Goal: Task Accomplishment & Management: Use online tool/utility

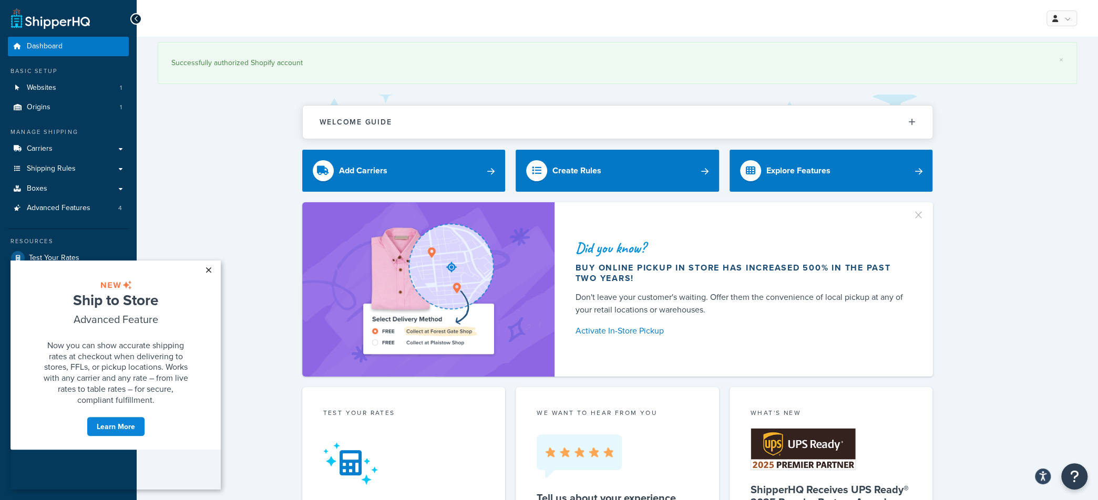
click at [209, 269] on link "×" at bounding box center [208, 270] width 18 height 19
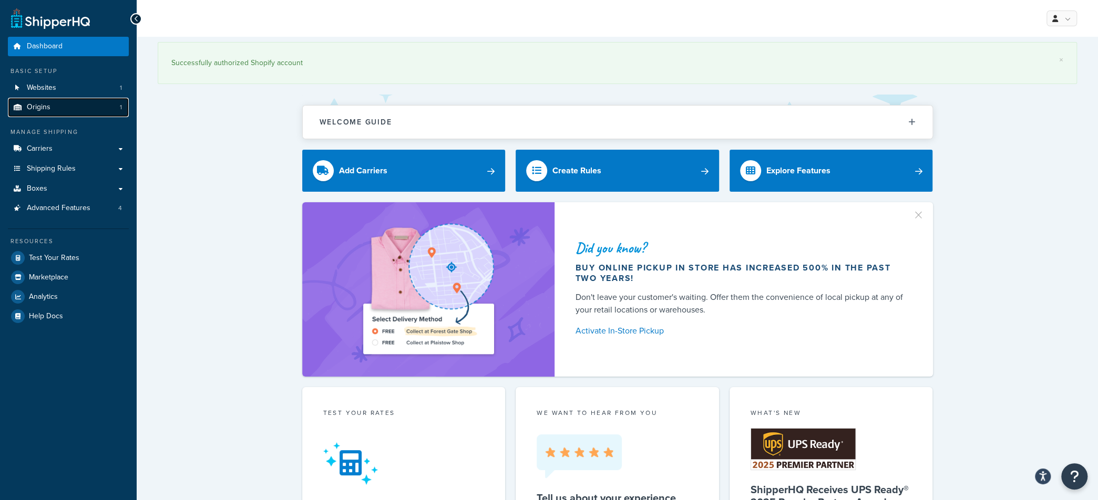
click at [56, 113] on link "Origins 1" at bounding box center [68, 107] width 121 height 19
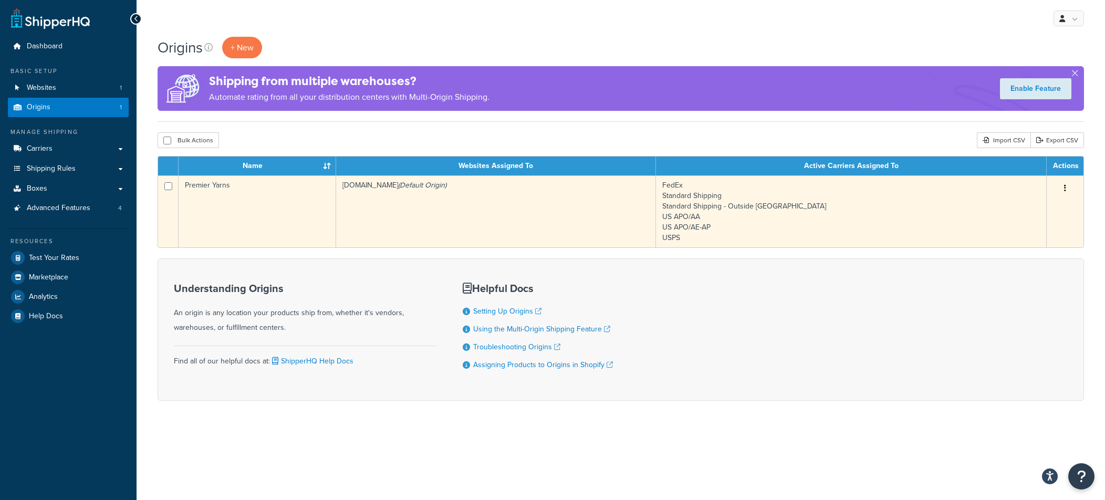
click at [264, 193] on td "Premier Yarns" at bounding box center [258, 211] width 158 height 72
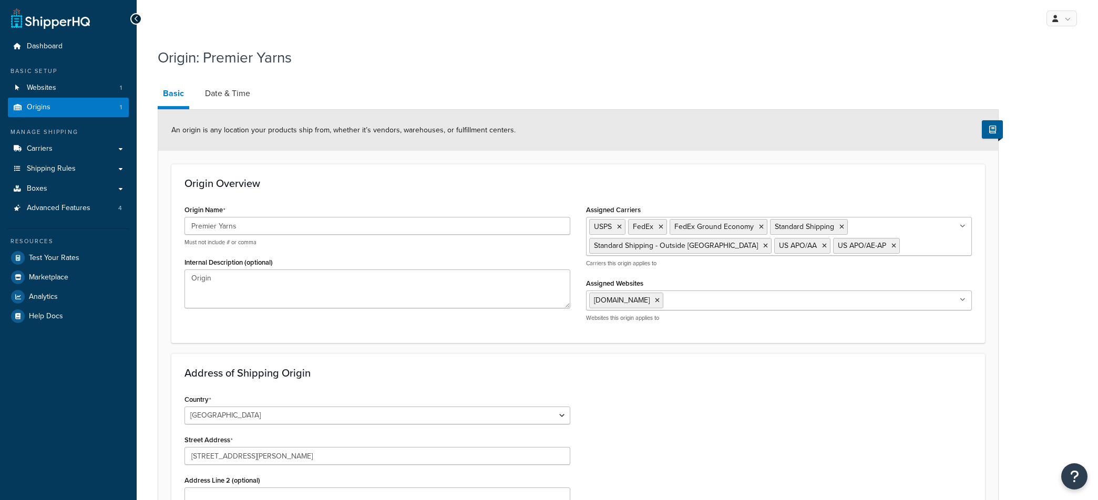
select select "33"
click at [223, 97] on link "Date & Time" at bounding box center [228, 93] width 56 height 25
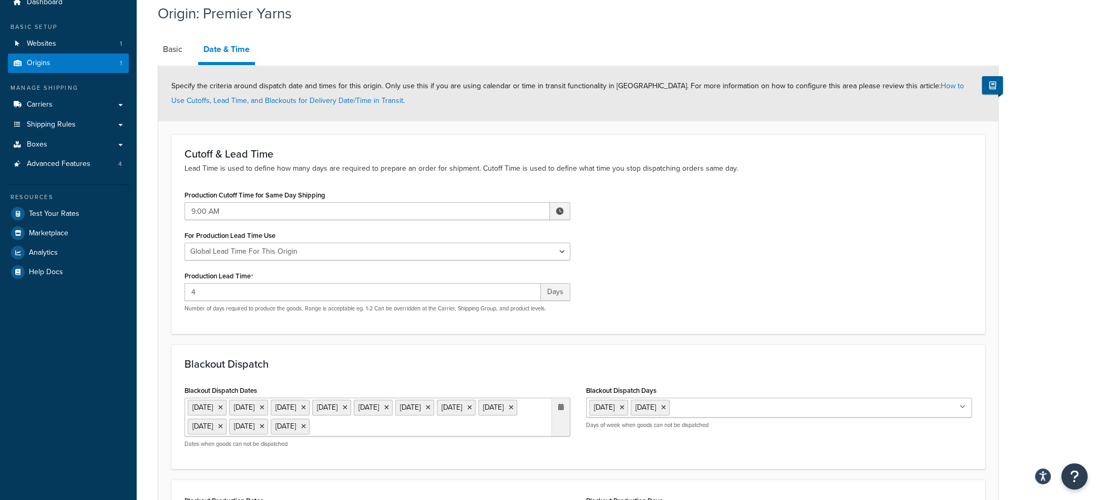
scroll to position [53, 0]
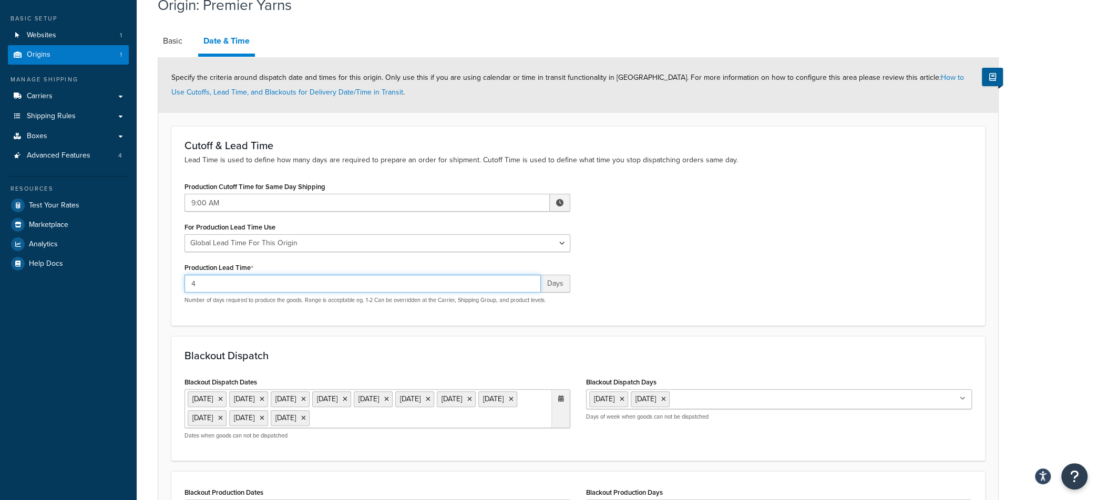
drag, startPoint x: 208, startPoint y: 282, endPoint x: 143, endPoint y: 280, distance: 65.2
click at [143, 280] on div "Origin: Premier Yarns Basic Date & Time Specify the criteria around dispatch da…" at bounding box center [617, 314] width 961 height 651
type input "3"
click at [547, 332] on form "Specify the criteria around dispatch date and times for this origin. Only use t…" at bounding box center [578, 335] width 840 height 557
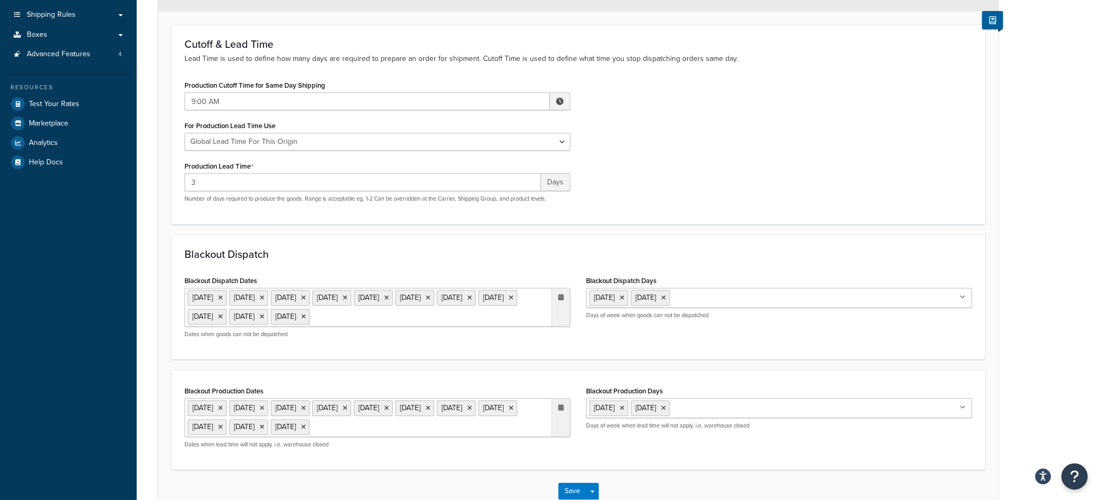
scroll to position [158, 0]
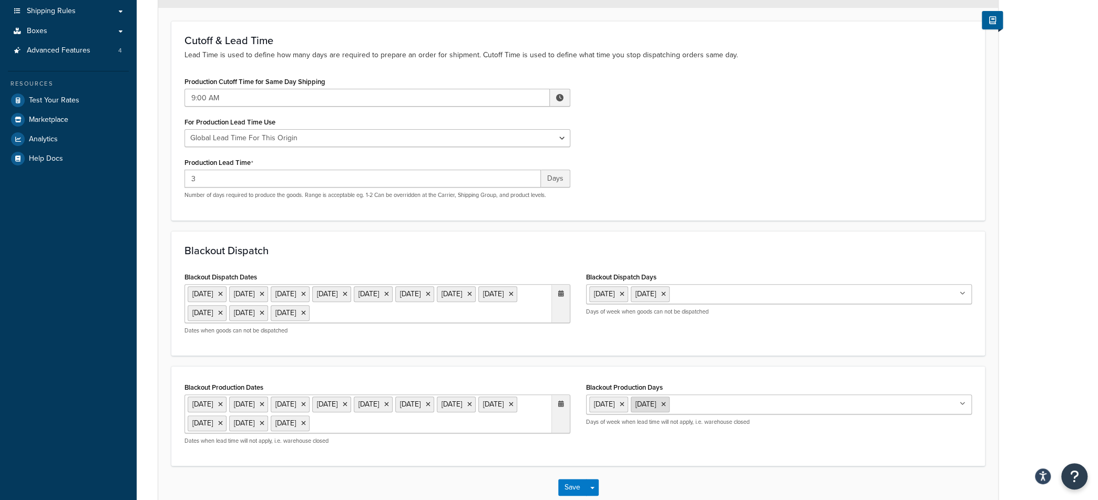
click at [666, 402] on icon at bounding box center [663, 404] width 5 height 6
click at [666, 291] on icon at bounding box center [663, 294] width 5 height 6
click at [563, 347] on div "Blackout Dispatch Blackout Dispatch Dates 25 Dec 2023 1 Jan 2024 27 May 2024 4 …" at bounding box center [577, 293] width 813 height 125
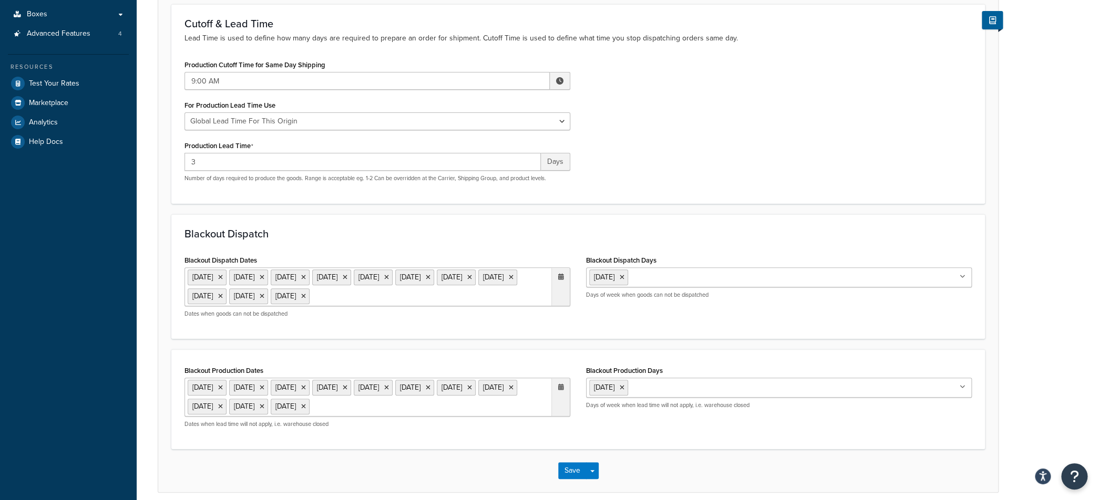
scroll to position [216, 0]
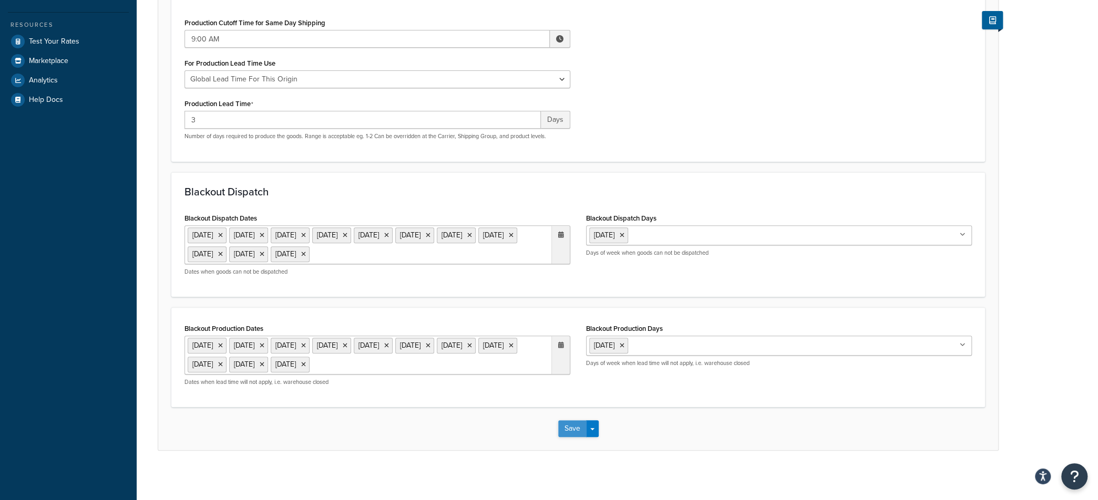
click at [567, 426] on button "Save" at bounding box center [572, 428] width 28 height 17
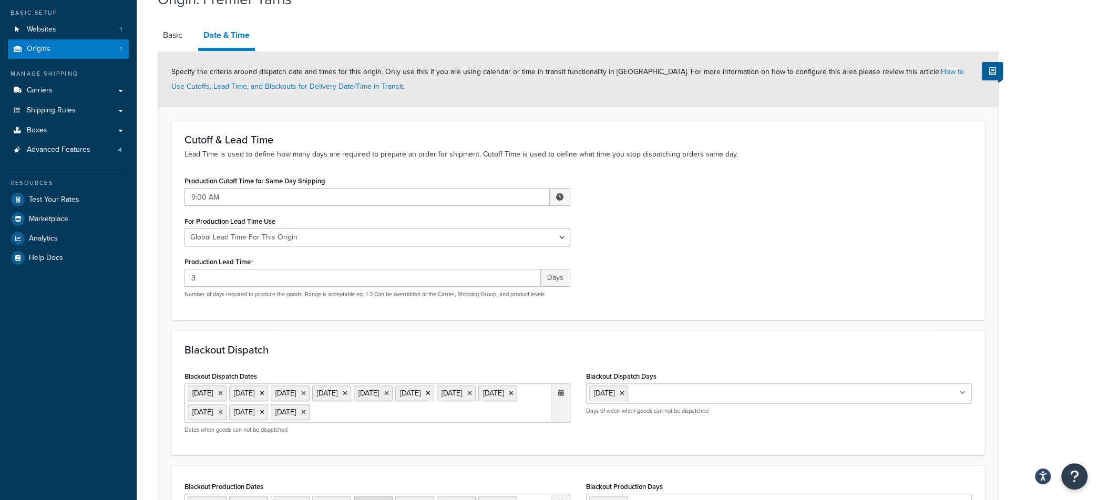
scroll to position [204, 0]
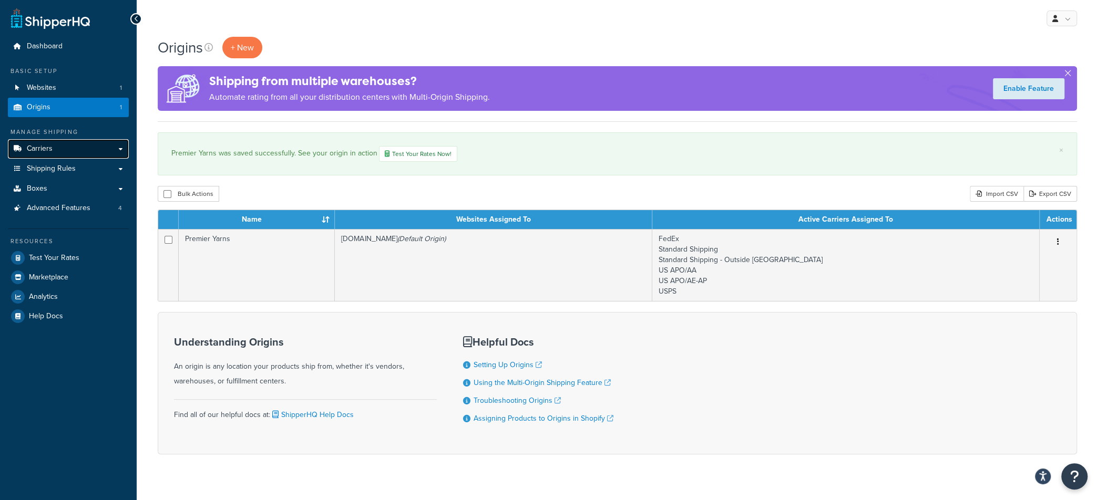
click at [48, 151] on span "Carriers" at bounding box center [40, 148] width 26 height 9
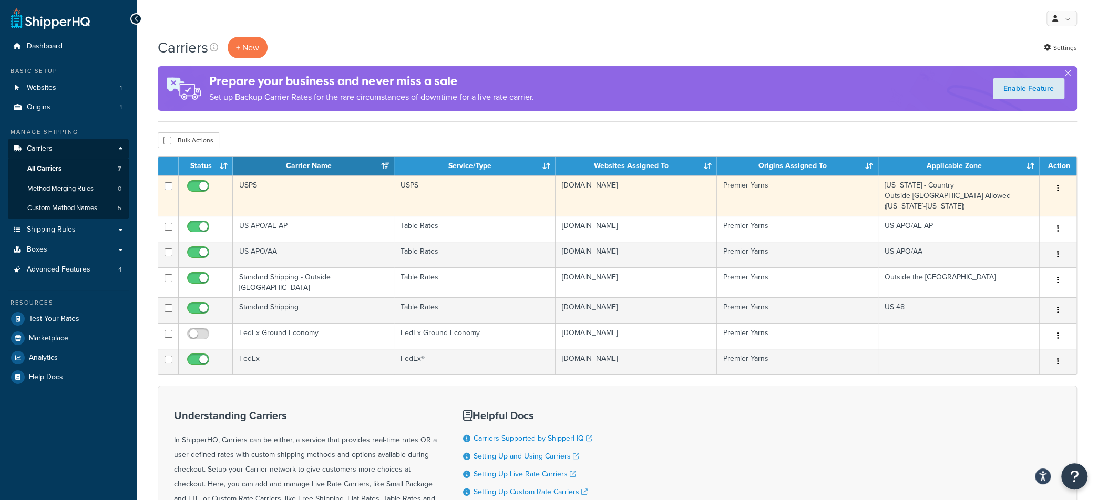
click at [256, 187] on td "USPS" at bounding box center [313, 195] width 161 height 40
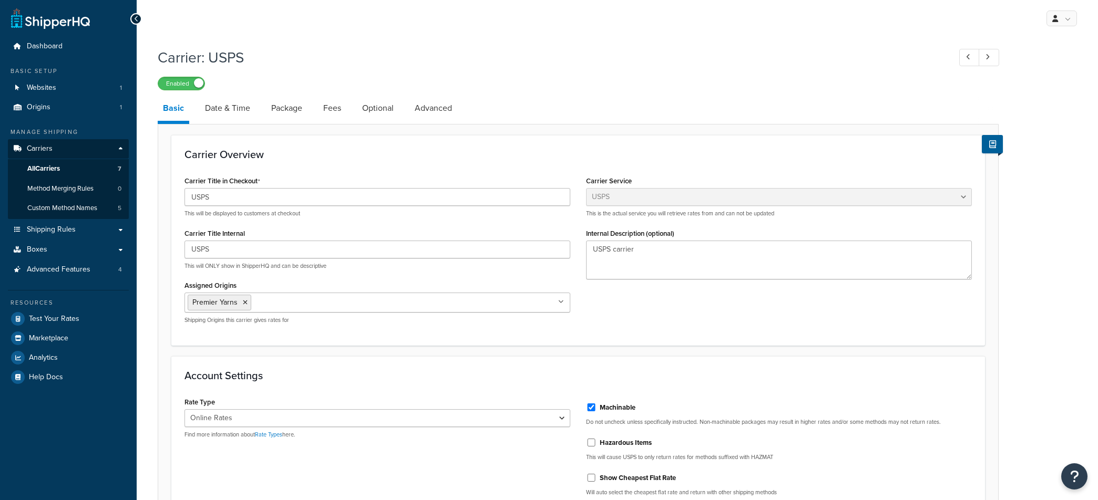
select select "usps"
select select "ONLINE"
click at [234, 116] on link "Date & Time" at bounding box center [228, 108] width 56 height 25
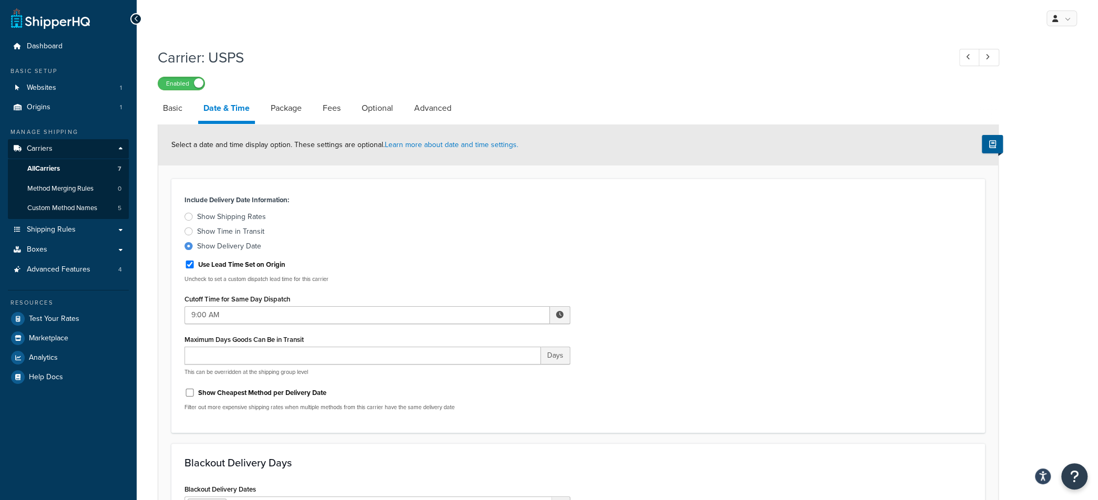
select select "usps"
select select "ONLINE"
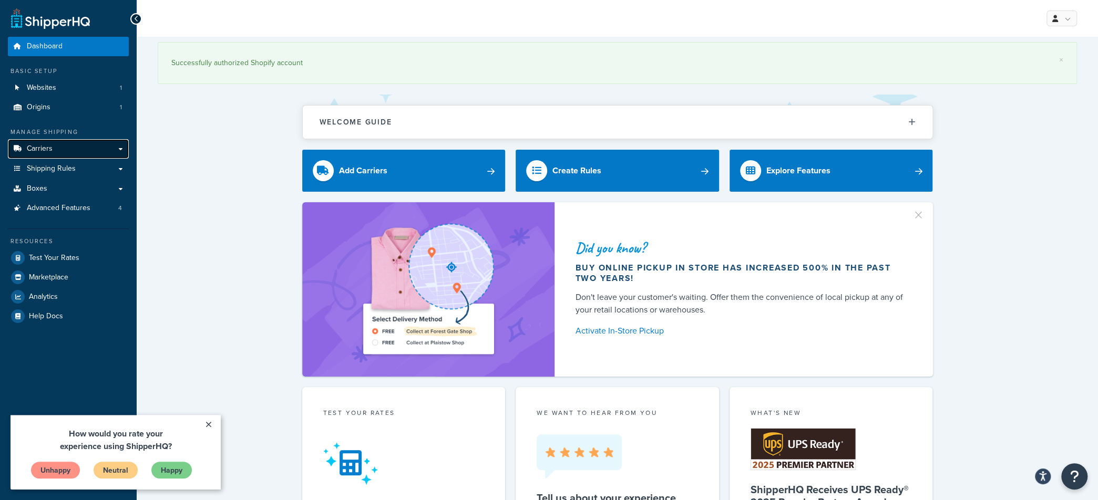
click at [49, 149] on span "Carriers" at bounding box center [40, 148] width 26 height 9
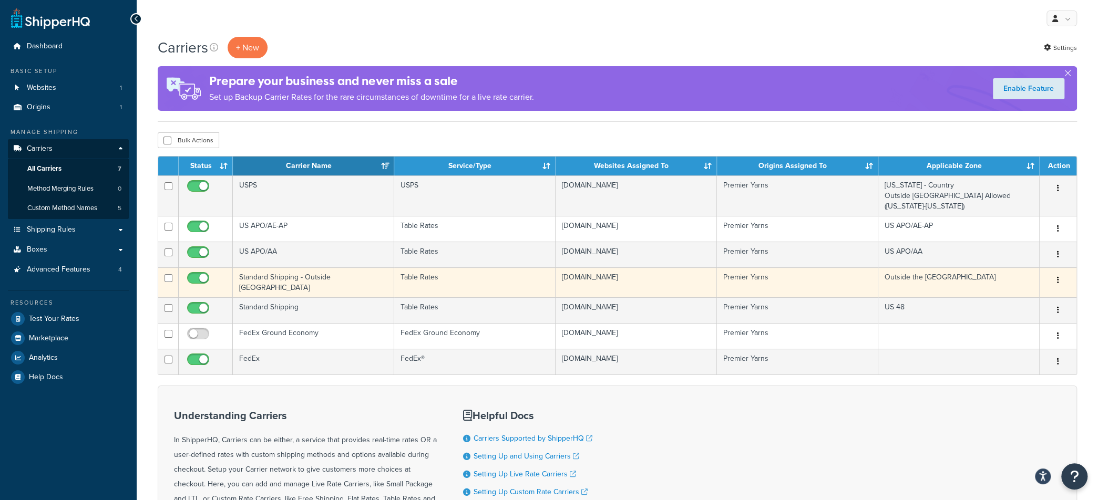
click at [258, 268] on td "Standard Shipping - Outside [GEOGRAPHIC_DATA]" at bounding box center [313, 282] width 161 height 30
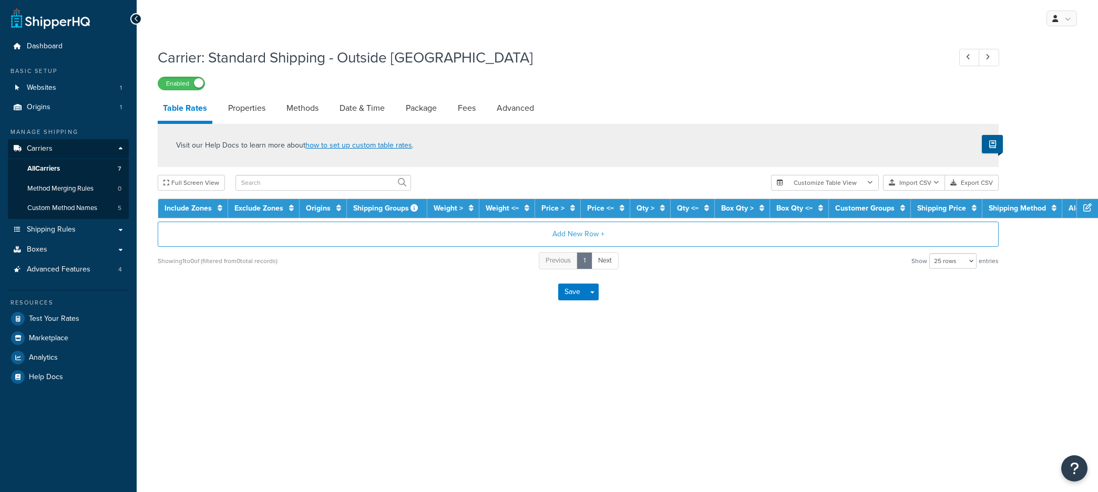
select select "25"
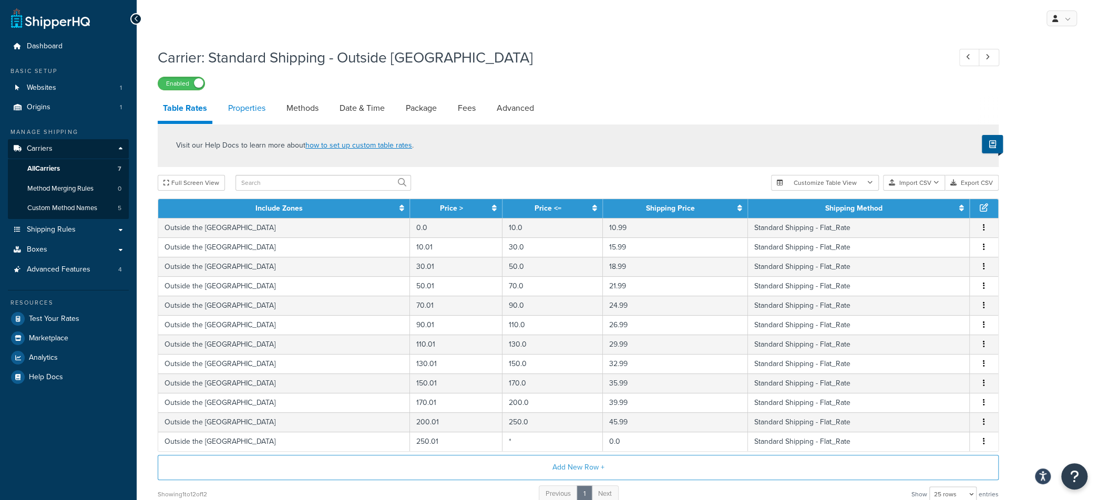
click at [246, 110] on link "Properties" at bounding box center [247, 108] width 48 height 25
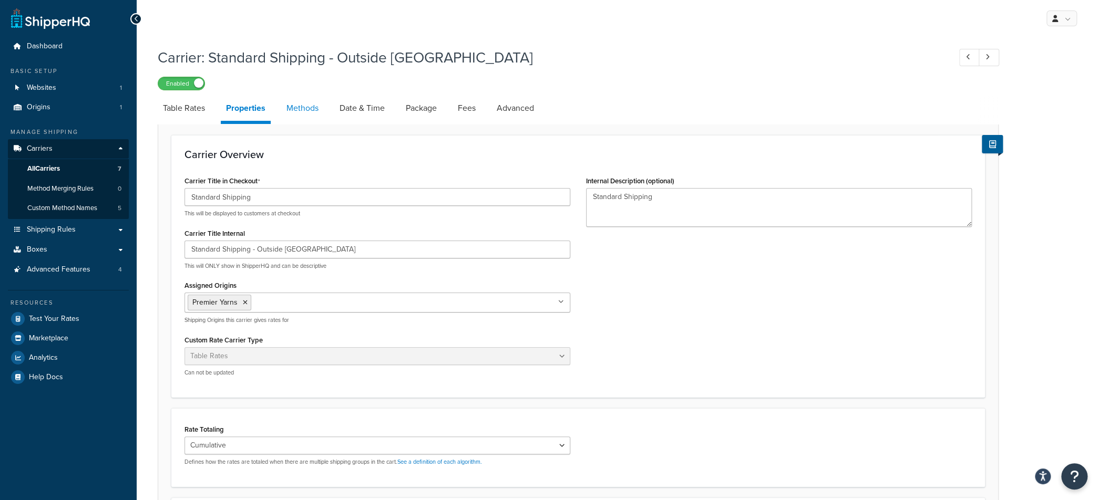
click at [315, 109] on link "Methods" at bounding box center [302, 108] width 43 height 25
select select "25"
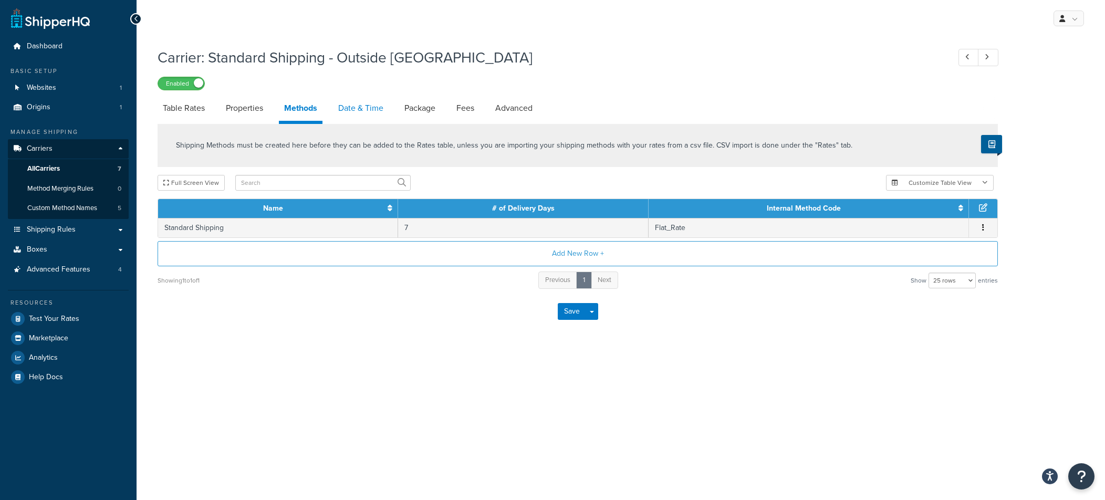
click at [347, 109] on link "Date & Time" at bounding box center [361, 108] width 56 height 25
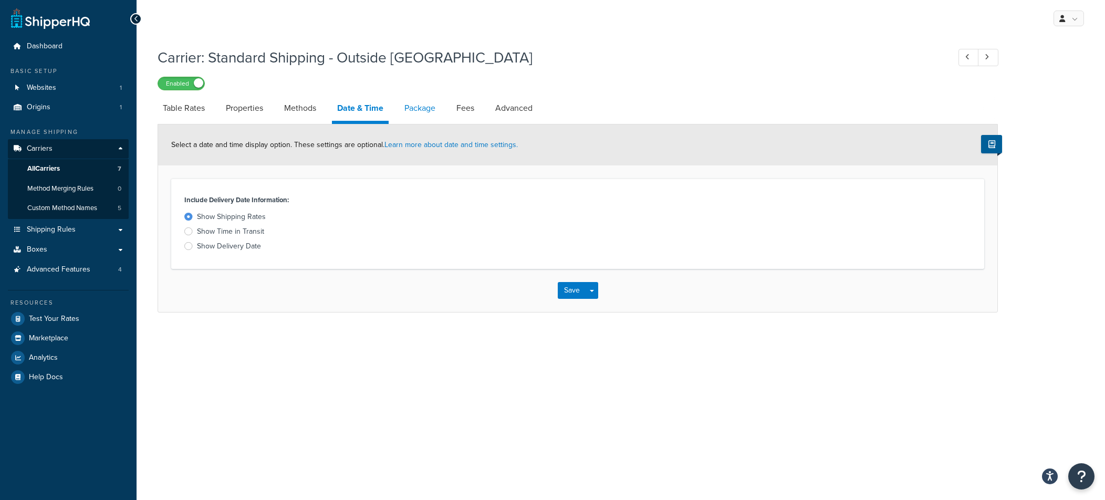
click at [406, 109] on link "Package" at bounding box center [420, 108] width 42 height 25
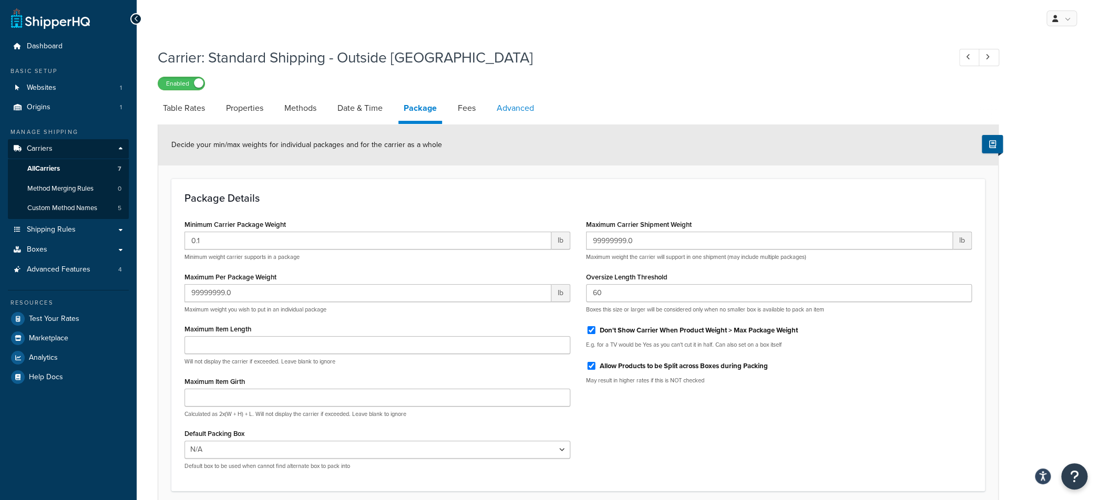
click at [520, 114] on link "Advanced" at bounding box center [515, 108] width 48 height 25
select select "false"
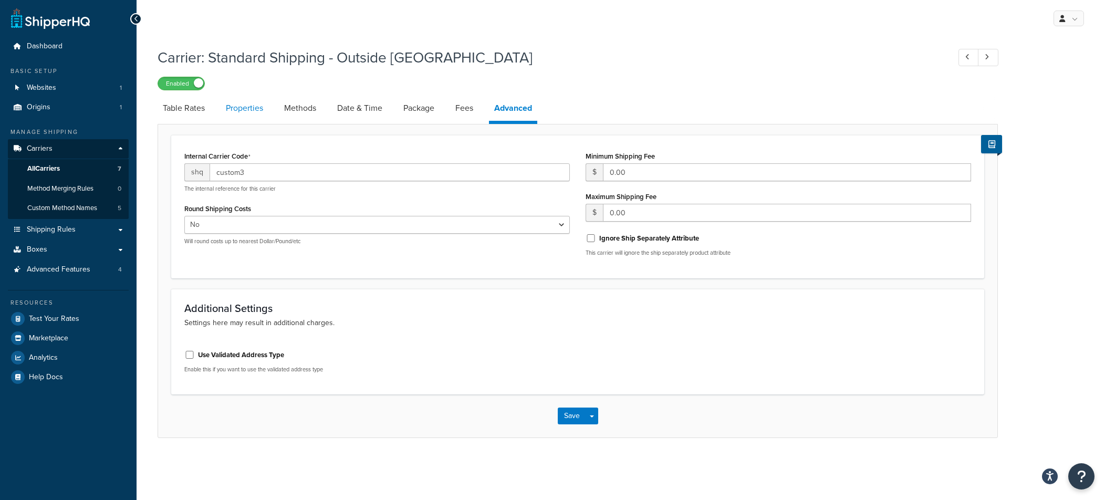
drag, startPoint x: 244, startPoint y: 112, endPoint x: 233, endPoint y: 111, distance: 10.5
click at [243, 111] on link "Properties" at bounding box center [245, 108] width 48 height 25
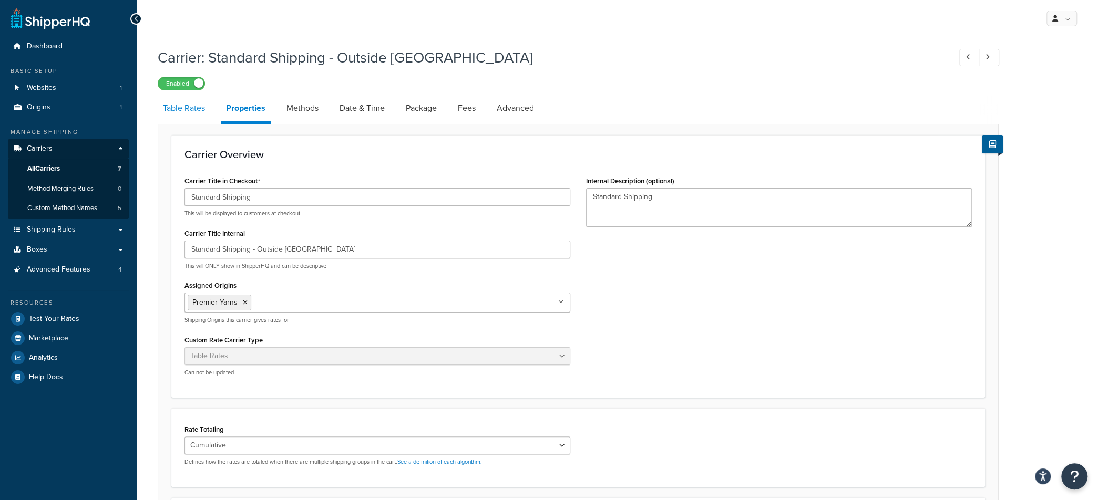
click at [199, 115] on link "Table Rates" at bounding box center [184, 108] width 53 height 25
select select "25"
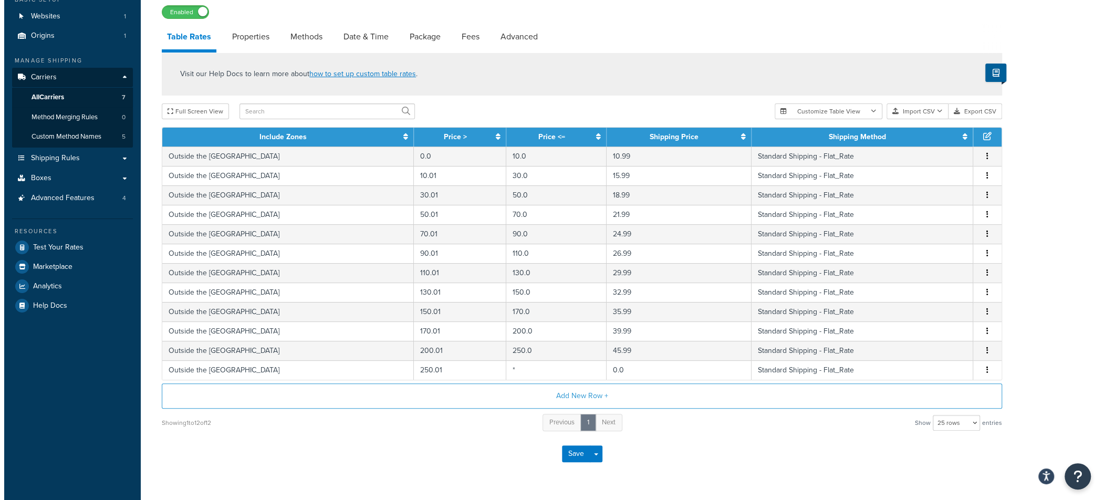
scroll to position [97, 0]
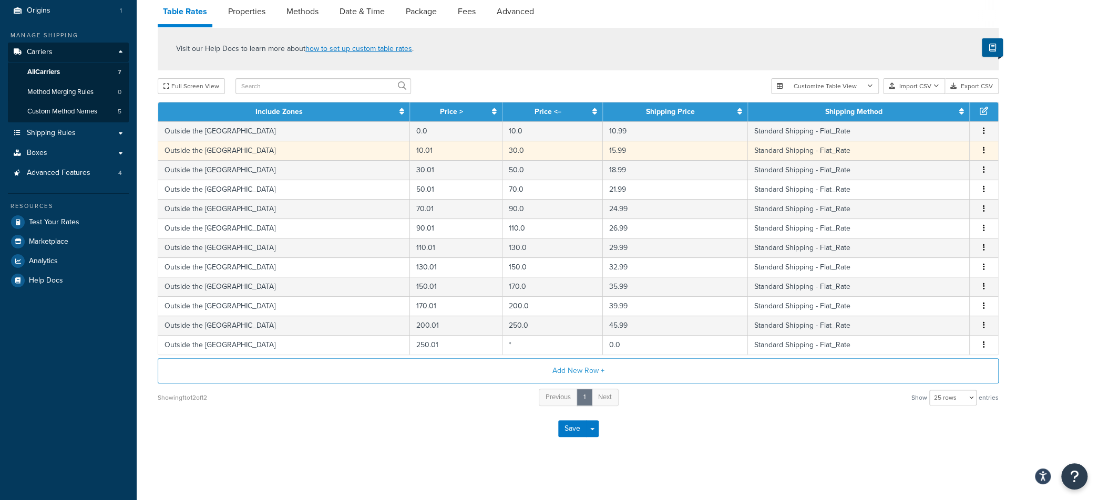
click at [234, 144] on td "Outside the US" at bounding box center [284, 150] width 252 height 19
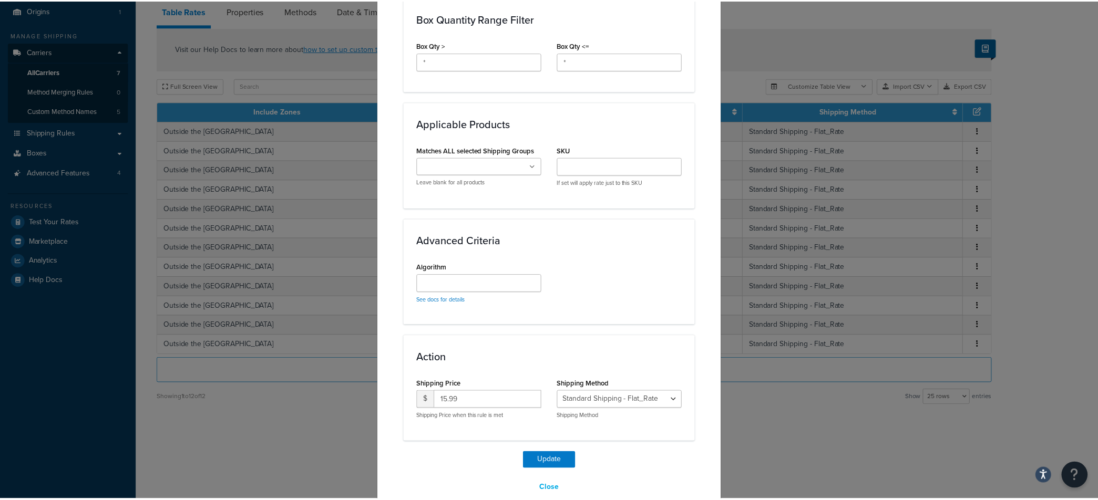
scroll to position [611, 0]
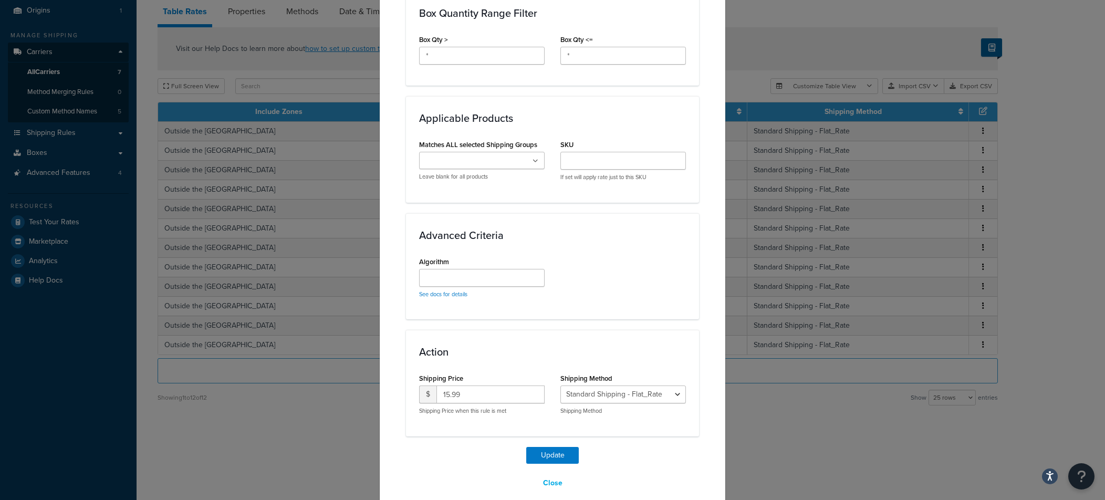
click at [330, 429] on div "Update Table Rate Applicable Zones See examples and learn more about how includ…" at bounding box center [552, 250] width 1105 height 500
click at [544, 474] on button "Close" at bounding box center [552, 483] width 33 height 18
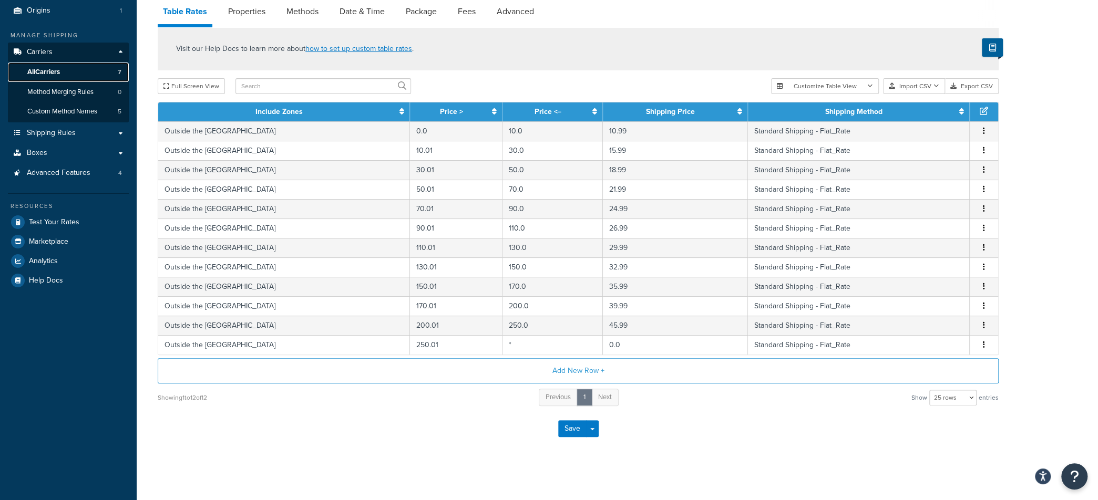
click at [75, 74] on link "All Carriers 7" at bounding box center [68, 72] width 121 height 19
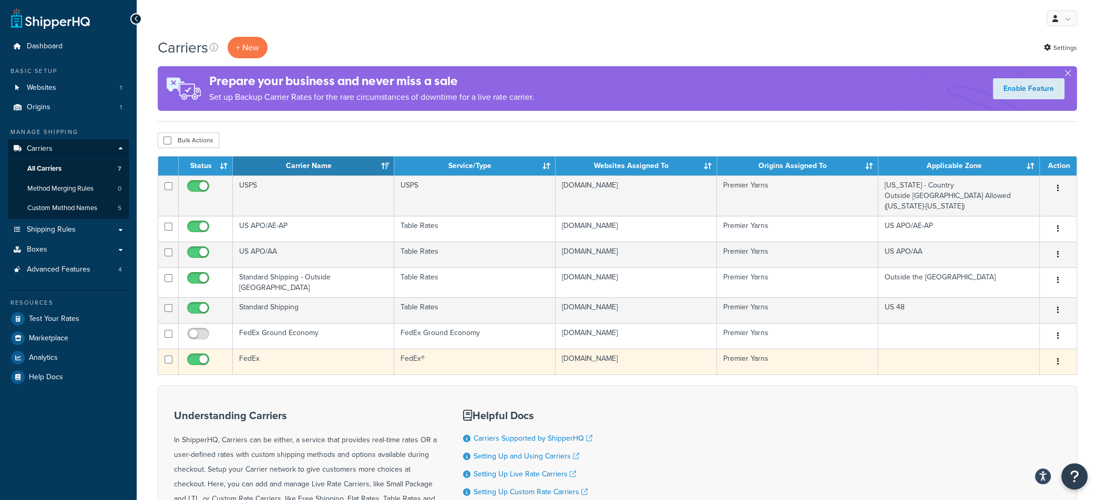
click at [270, 351] on td "FedEx" at bounding box center [313, 362] width 161 height 26
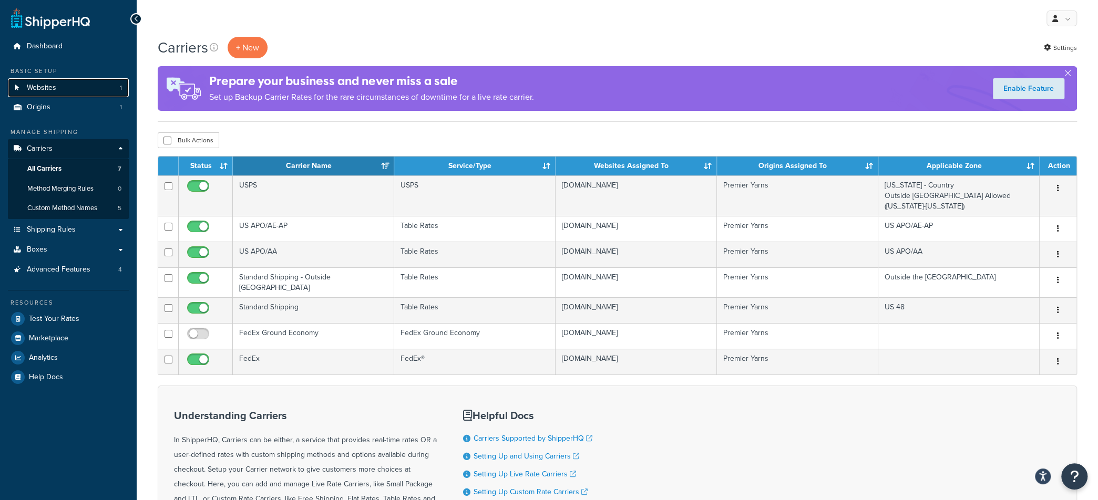
click at [51, 92] on span "Websites" at bounding box center [41, 88] width 29 height 9
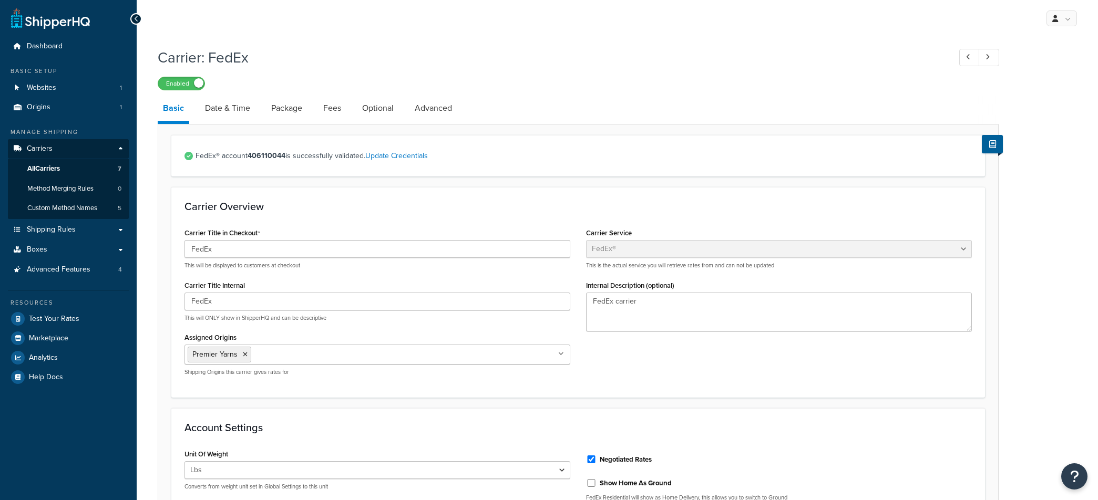
select select "fedEx"
select select "REGULAR_PICKUP"
select select "YOUR_PACKAGING"
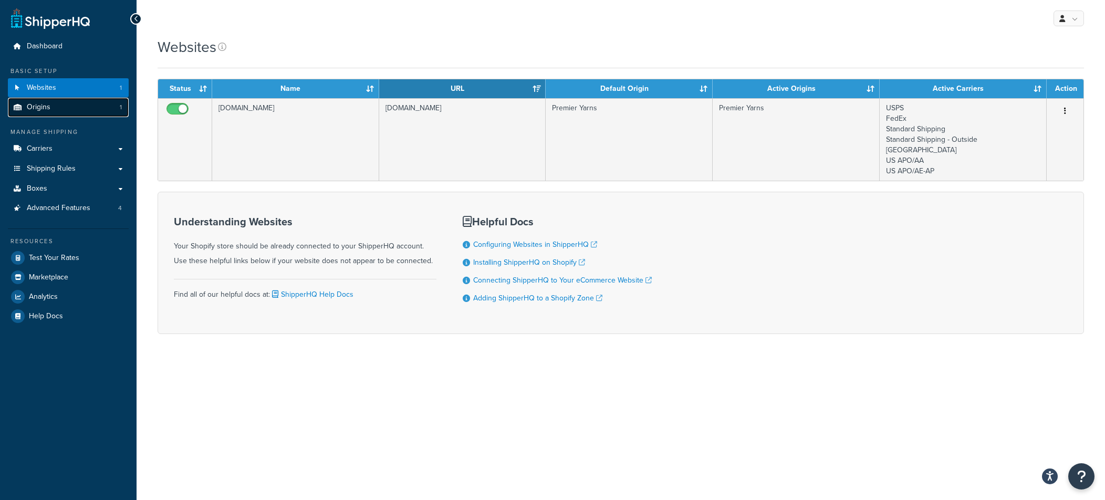
click at [51, 105] on link "Origins 1" at bounding box center [68, 107] width 121 height 19
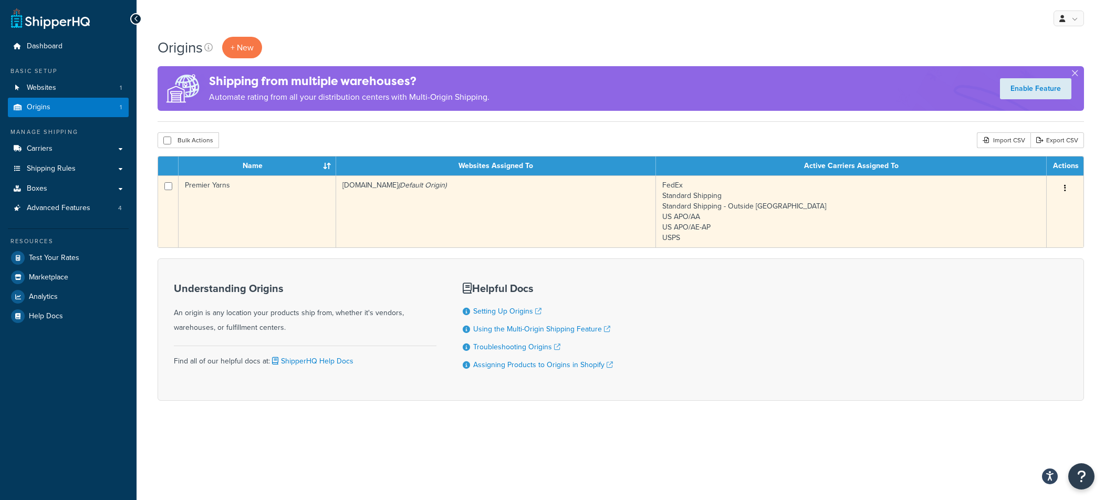
click at [215, 211] on td "Premier Yarns" at bounding box center [258, 211] width 158 height 72
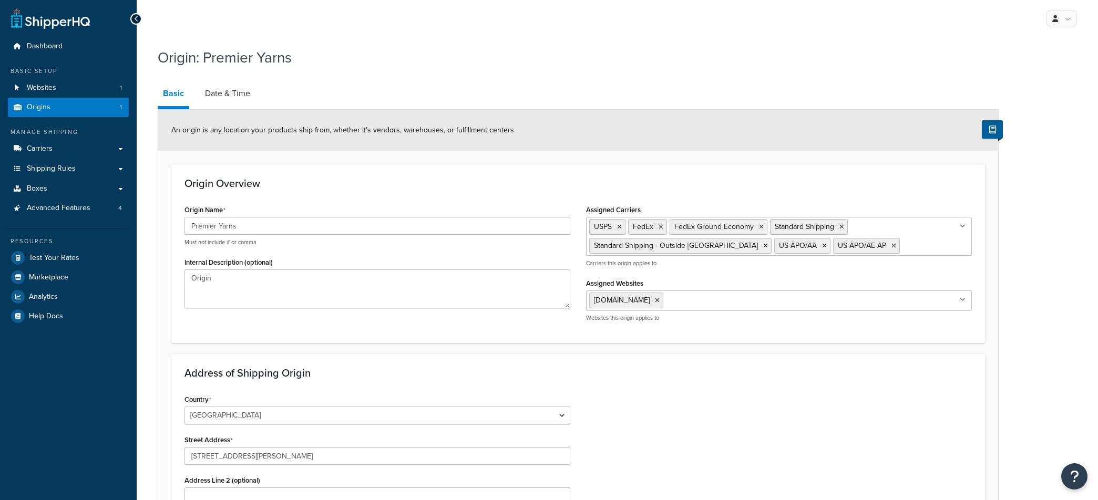
select select "33"
click at [208, 92] on link "Date & Time" at bounding box center [228, 93] width 56 height 25
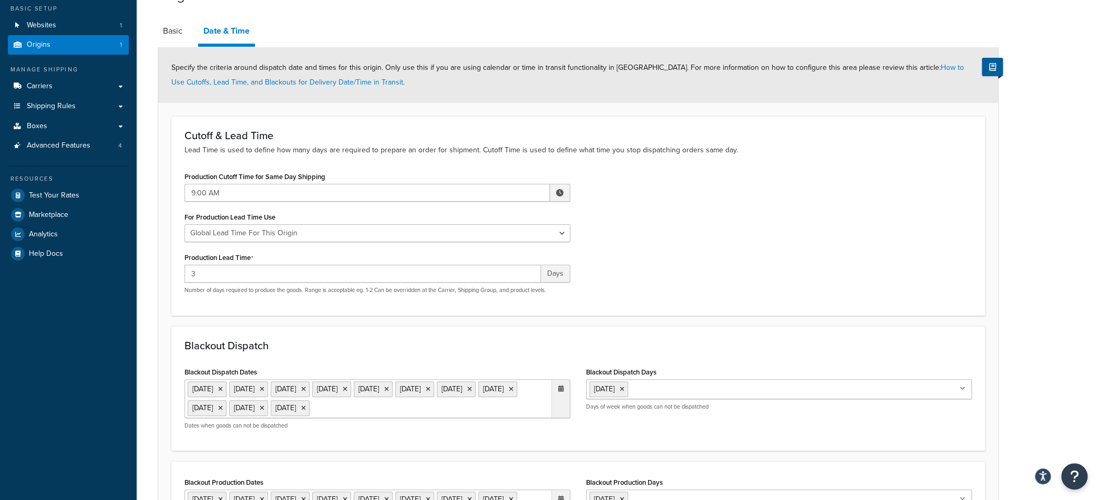
scroll to position [6, 0]
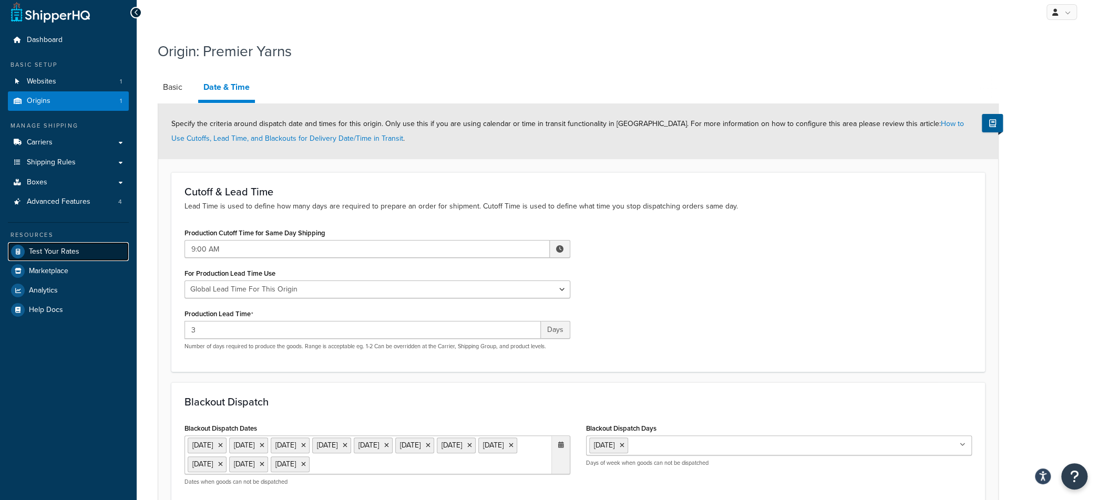
click at [46, 255] on span "Test Your Rates" at bounding box center [54, 251] width 50 height 9
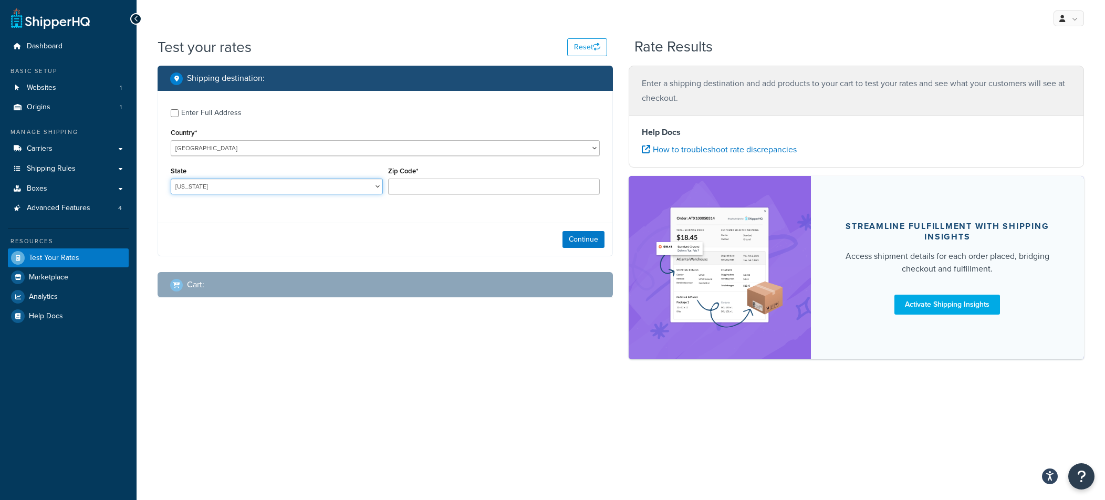
click at [244, 189] on select "[US_STATE] [US_STATE] [US_STATE] [US_STATE] [US_STATE] Armed Forces Americas Ar…" at bounding box center [277, 187] width 212 height 16
select select "NY"
click at [171, 179] on select "[US_STATE] [US_STATE] [US_STATE] [US_STATE] [US_STATE] Armed Forces Americas Ar…" at bounding box center [277, 187] width 212 height 16
click at [399, 190] on input "Zip Code*" at bounding box center [494, 187] width 212 height 16
type input "10022"
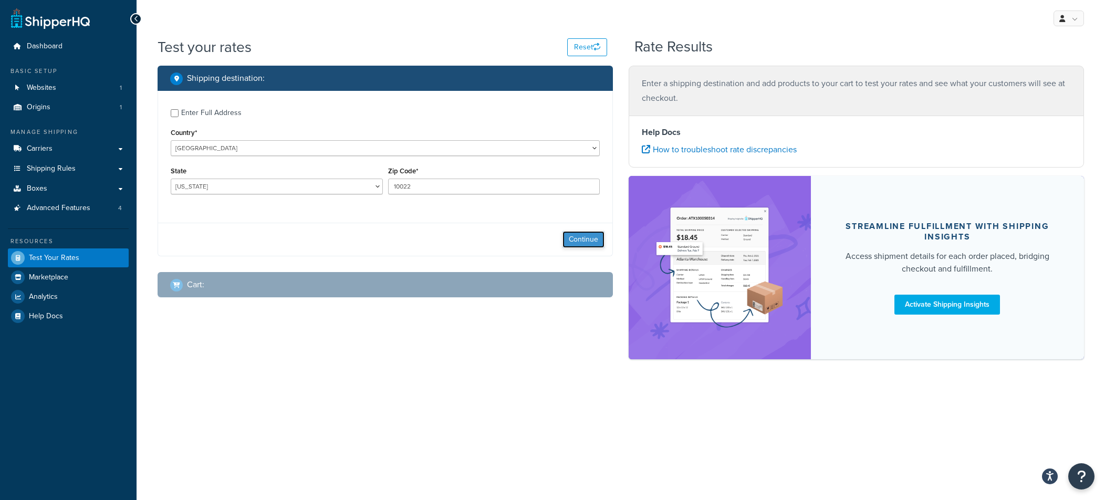
click at [585, 246] on button "Continue" at bounding box center [584, 239] width 42 height 17
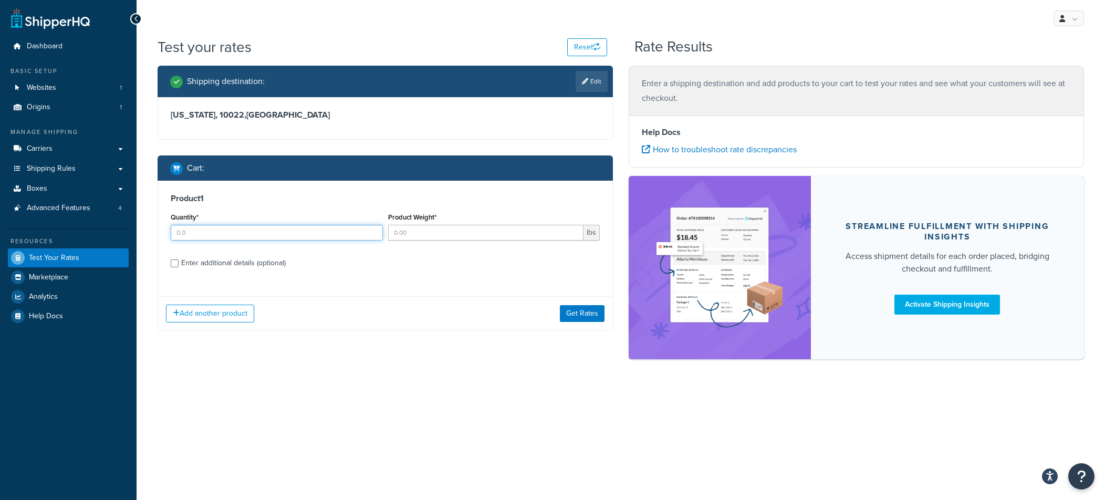
click at [344, 230] on input "Quantity*" at bounding box center [277, 233] width 212 height 16
type input "1"
click at [439, 233] on input "Product Weight*" at bounding box center [486, 233] width 196 height 16
type input "1"
click at [570, 308] on button "Get Rates" at bounding box center [582, 313] width 45 height 17
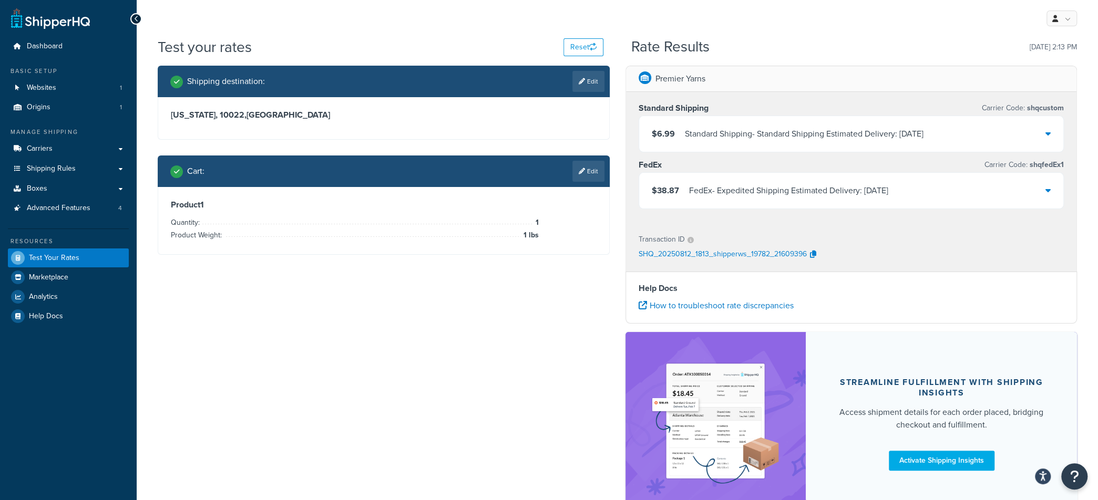
click at [716, 189] on div "FedEx - Expedited Shipping Estimated Delivery: [DATE]" at bounding box center [788, 190] width 199 height 15
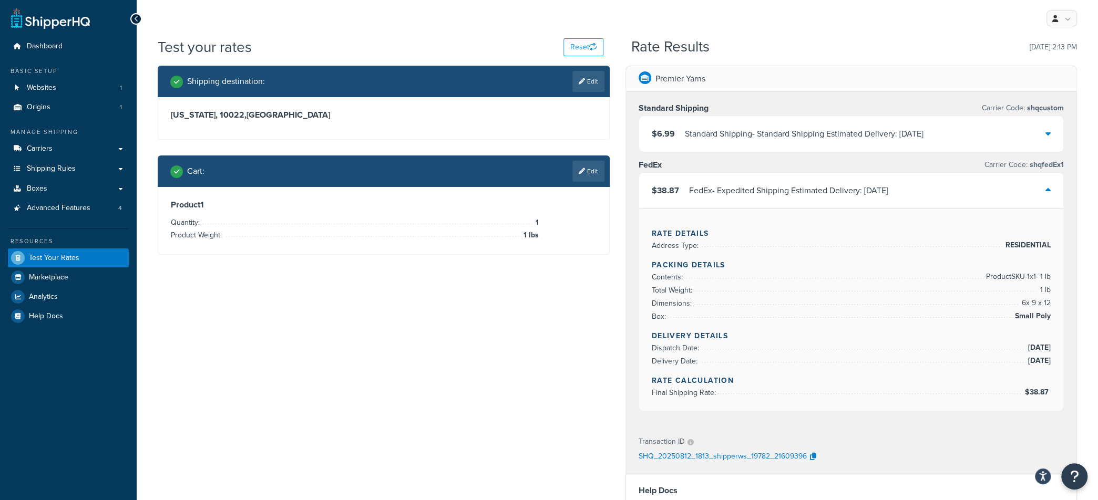
click at [941, 366] on div "Rate Details Address Type: RESIDENTIAL Packing Details Contents: Product SKU-1 …" at bounding box center [851, 310] width 425 height 202
drag, startPoint x: 812, startPoint y: 317, endPoint x: 779, endPoint y: 308, distance: 33.6
click at [811, 317] on li "Box: Small Poly" at bounding box center [850, 316] width 399 height 13
